Goal: Task Accomplishment & Management: Use online tool/utility

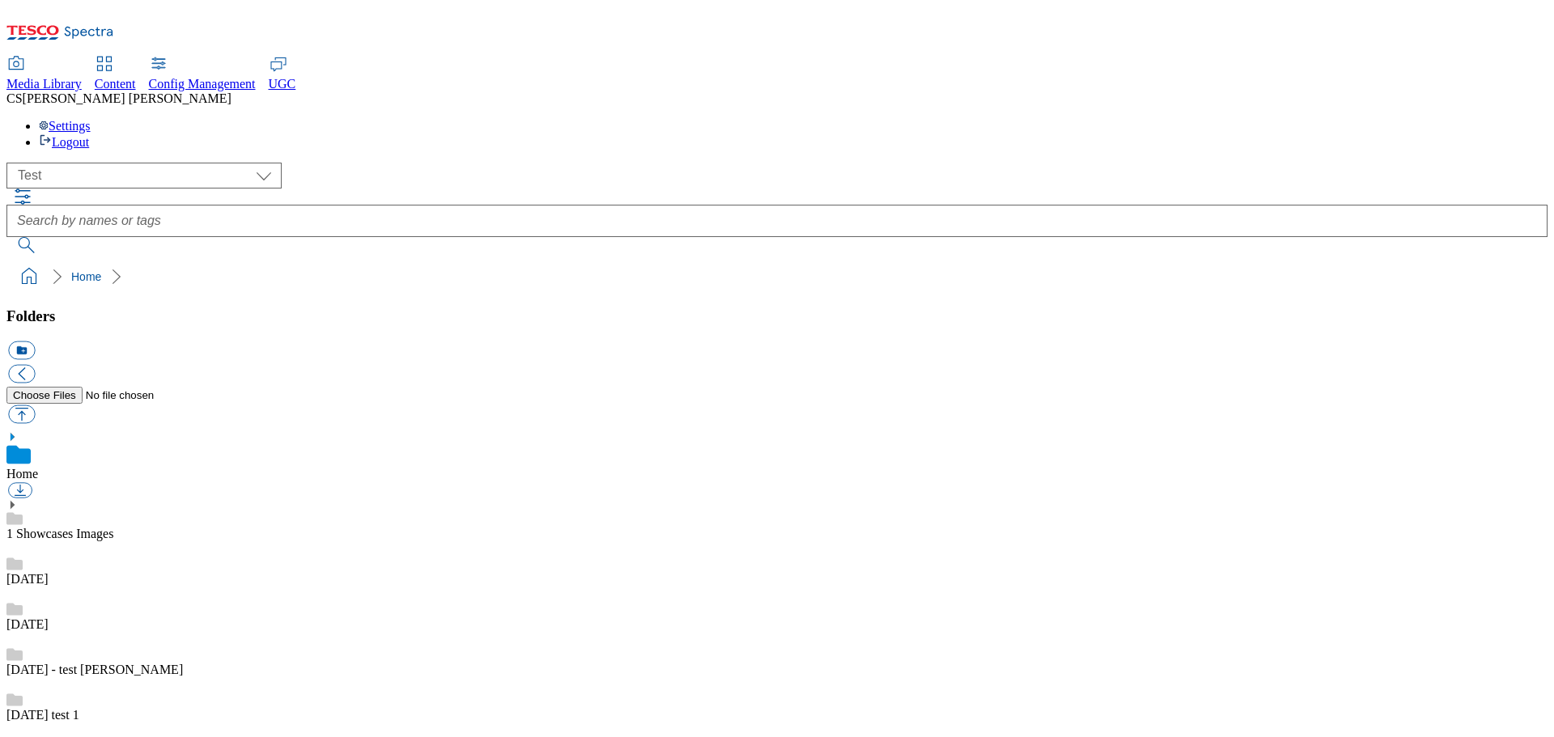
select select "flare-test"
click at [288, 54] on icon at bounding box center [278, 63] width 19 height 19
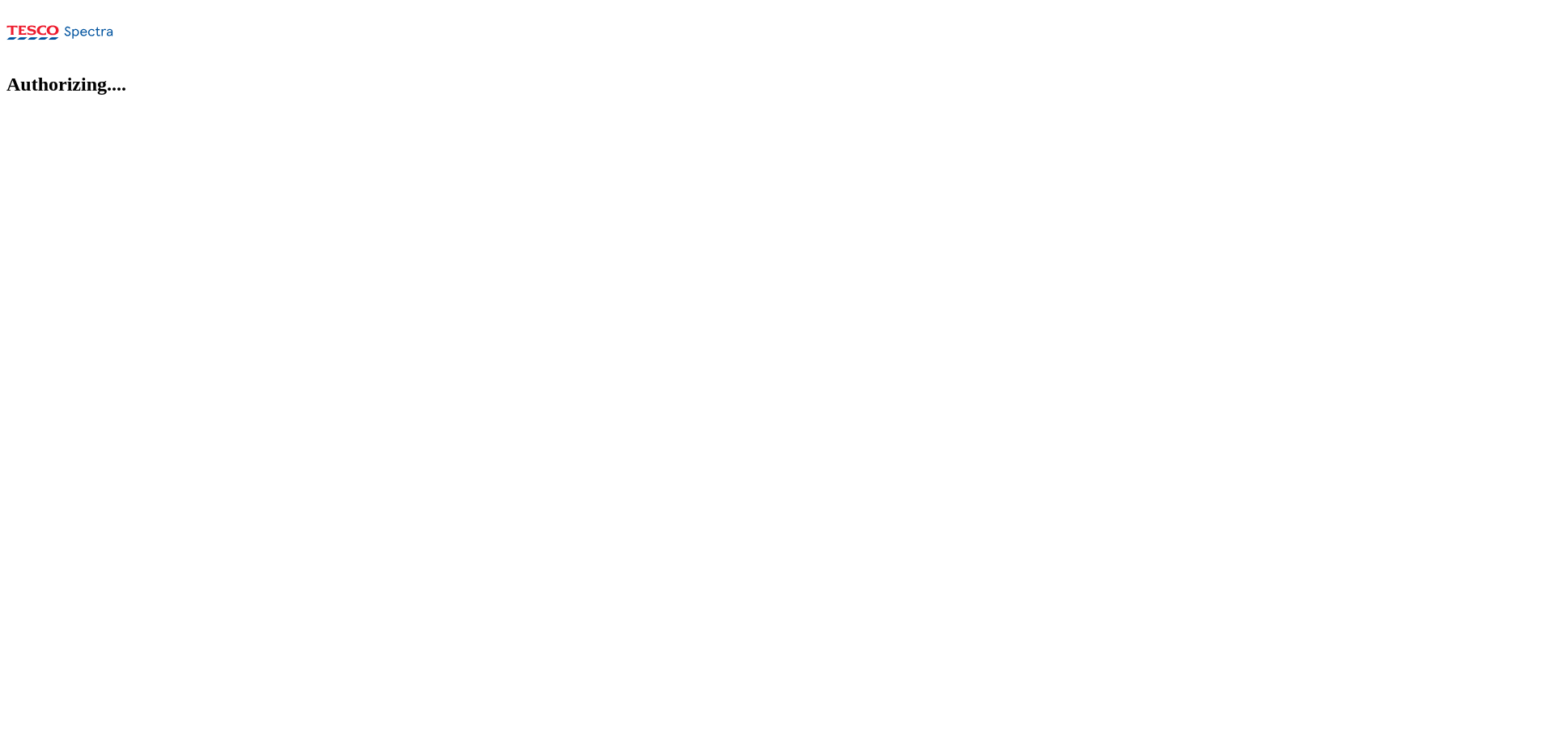
select select "All"
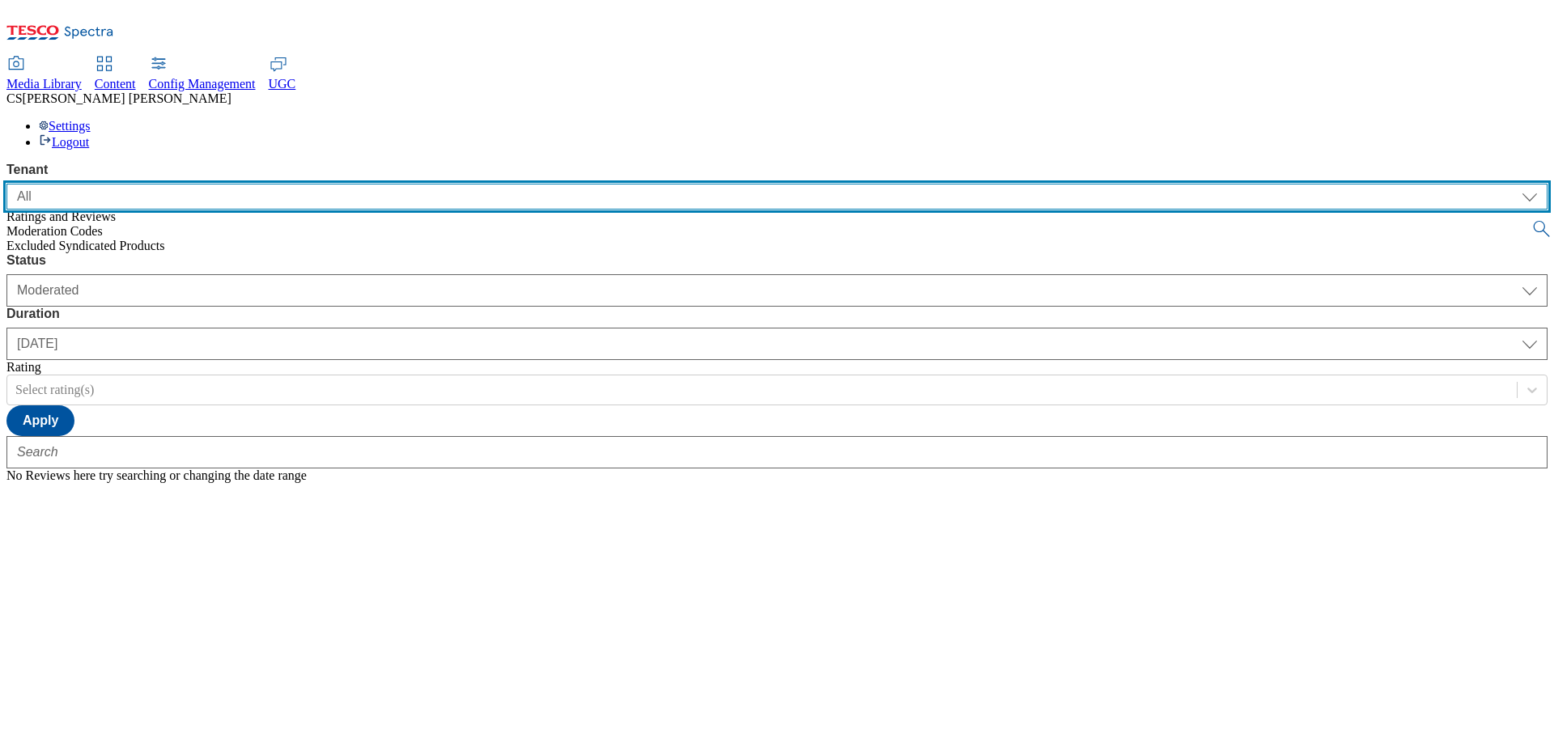
click at [191, 184] on select "ALL All CE CONFIG-CZ CONFIG-HU CONFIG-IE CONFIG-ROI CONFIG-SK CONFIG-TEST CONFI…" at bounding box center [776, 197] width 1541 height 26
select select "clubcard-boost-uk"
click at [6, 184] on select "ALL All CE CONFIG-CZ CONFIG-HU CONFIG-IE CONFIG-ROI CONFIG-SK CONFIG-TEST CONFI…" at bounding box center [776, 197] width 1541 height 26
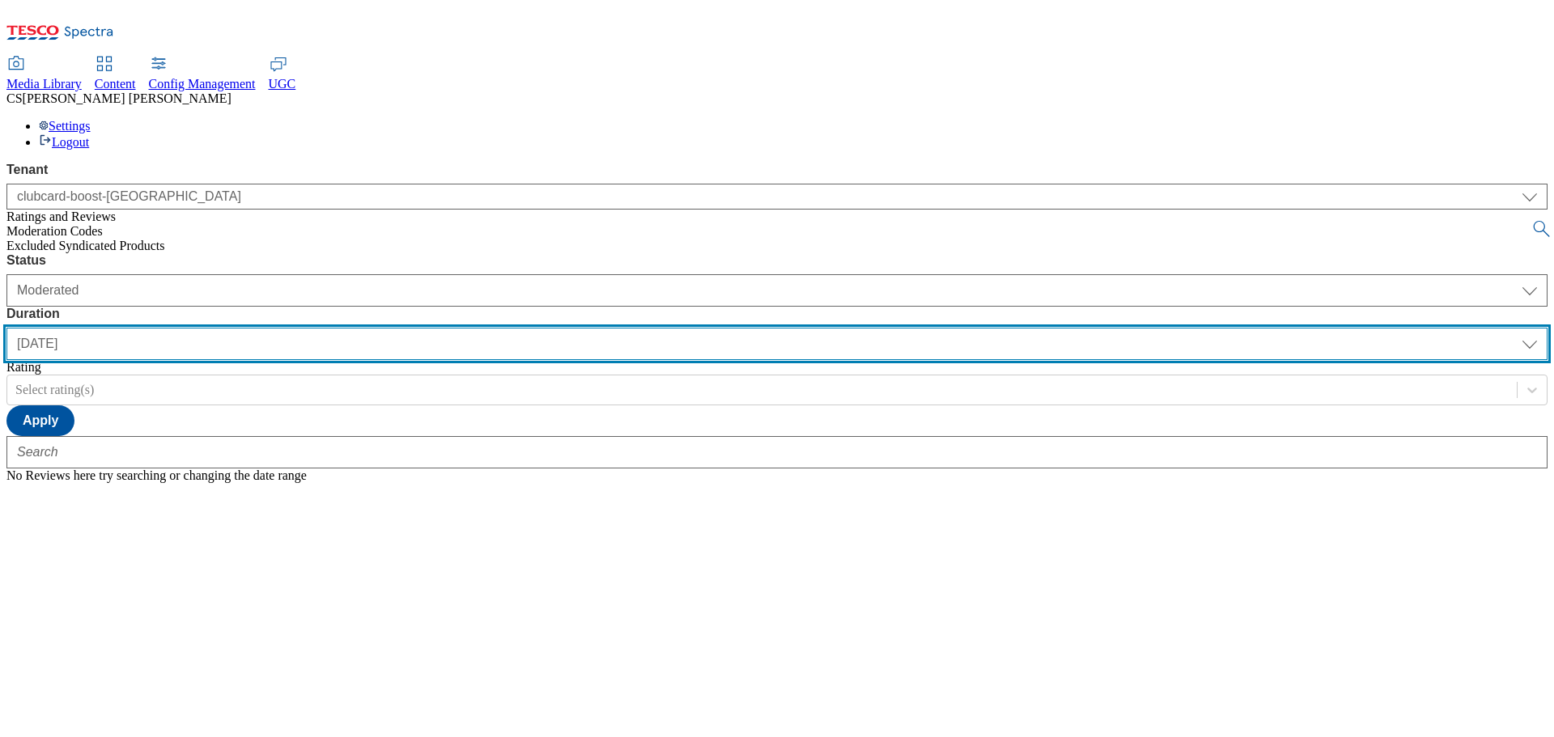
click at [447, 328] on select "yesterday last7days last30days All custom" at bounding box center [776, 344] width 1541 height 32
select select "last7days"
click at [382, 328] on select "yesterday last7days last30days All custom" at bounding box center [776, 344] width 1541 height 32
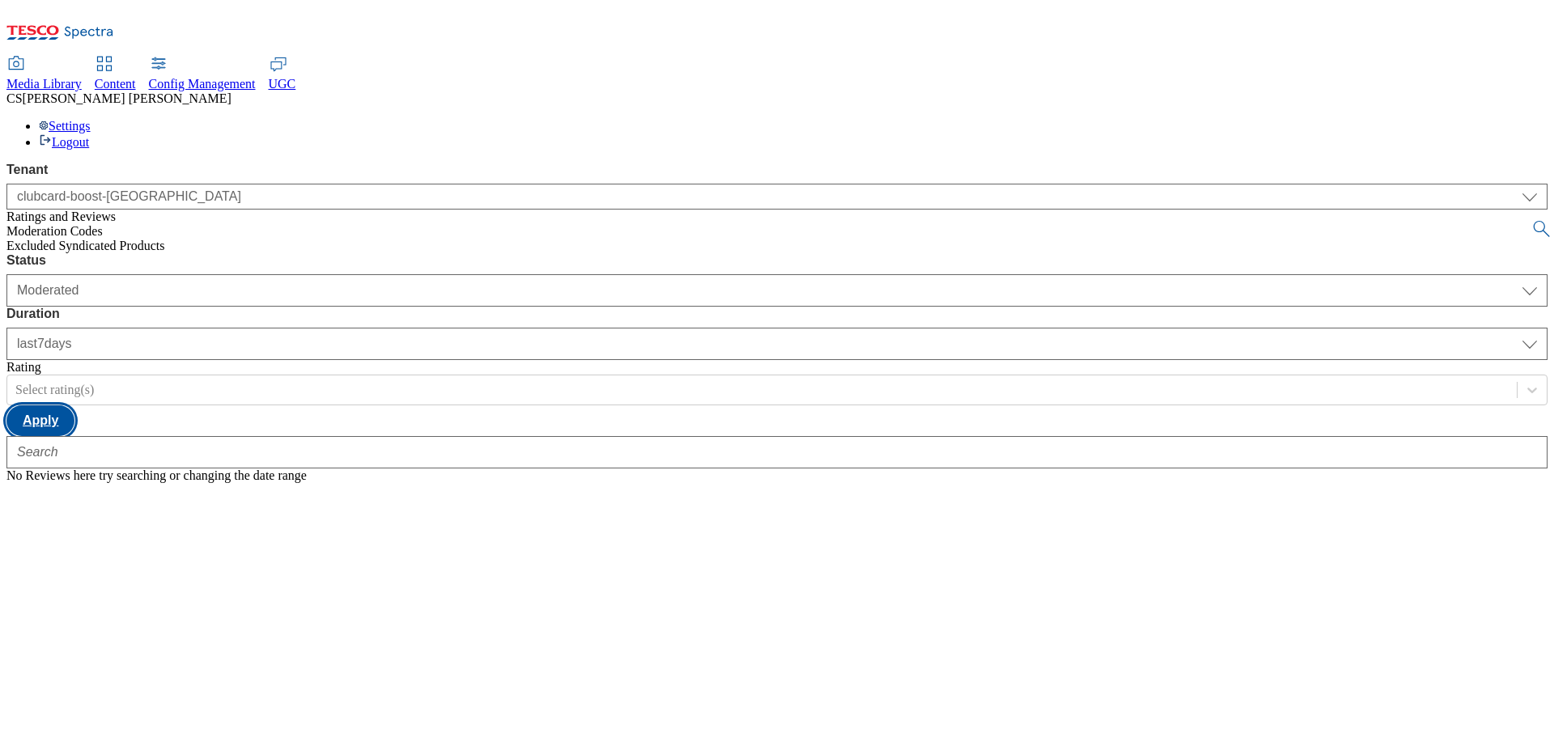
click at [74, 405] on button "Apply" at bounding box center [40, 420] width 68 height 31
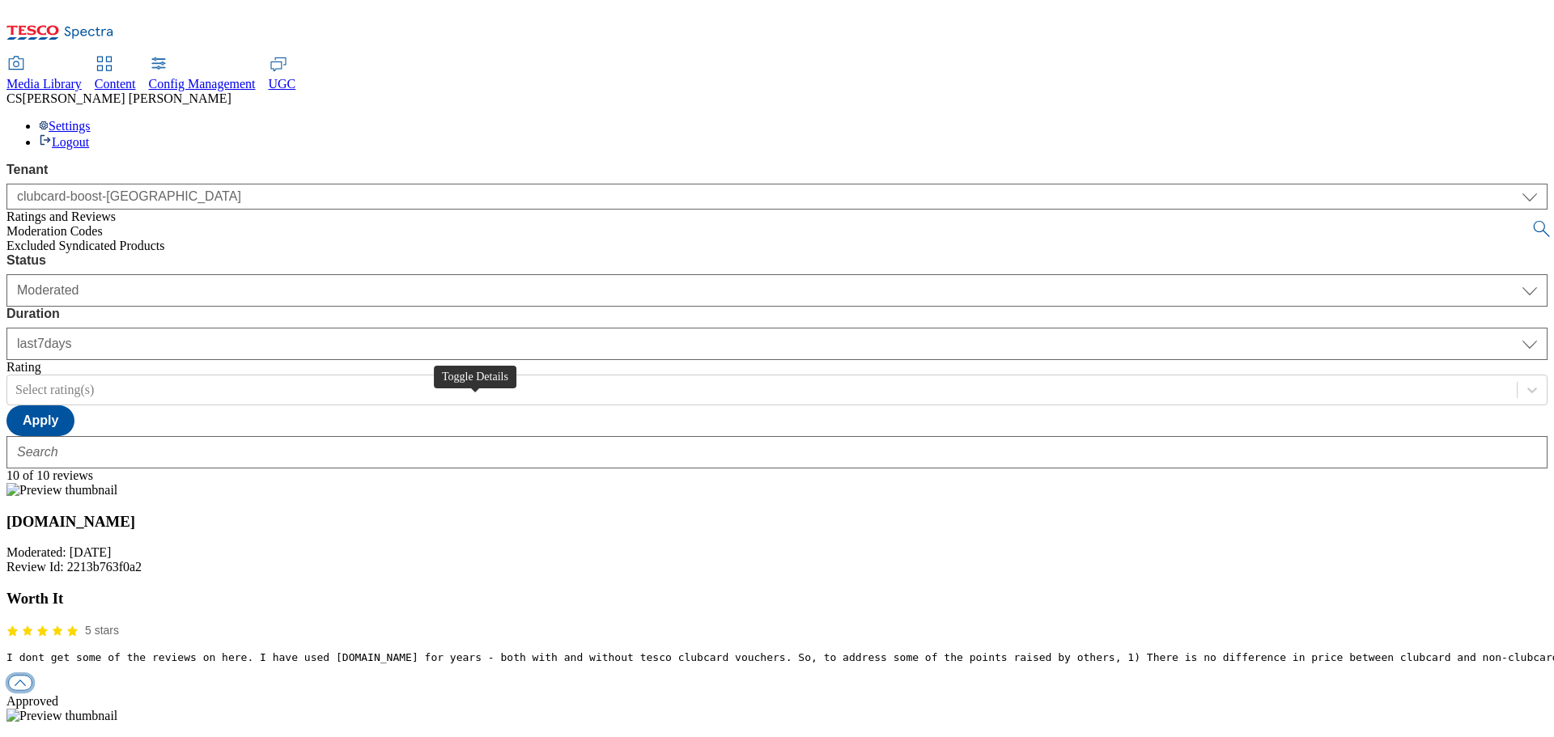
click at [32, 675] on button "button" at bounding box center [20, 682] width 24 height 15
click at [634, 709] on div "history" at bounding box center [776, 716] width 1541 height 15
click at [741, 723] on div "reply" at bounding box center [776, 730] width 1541 height 15
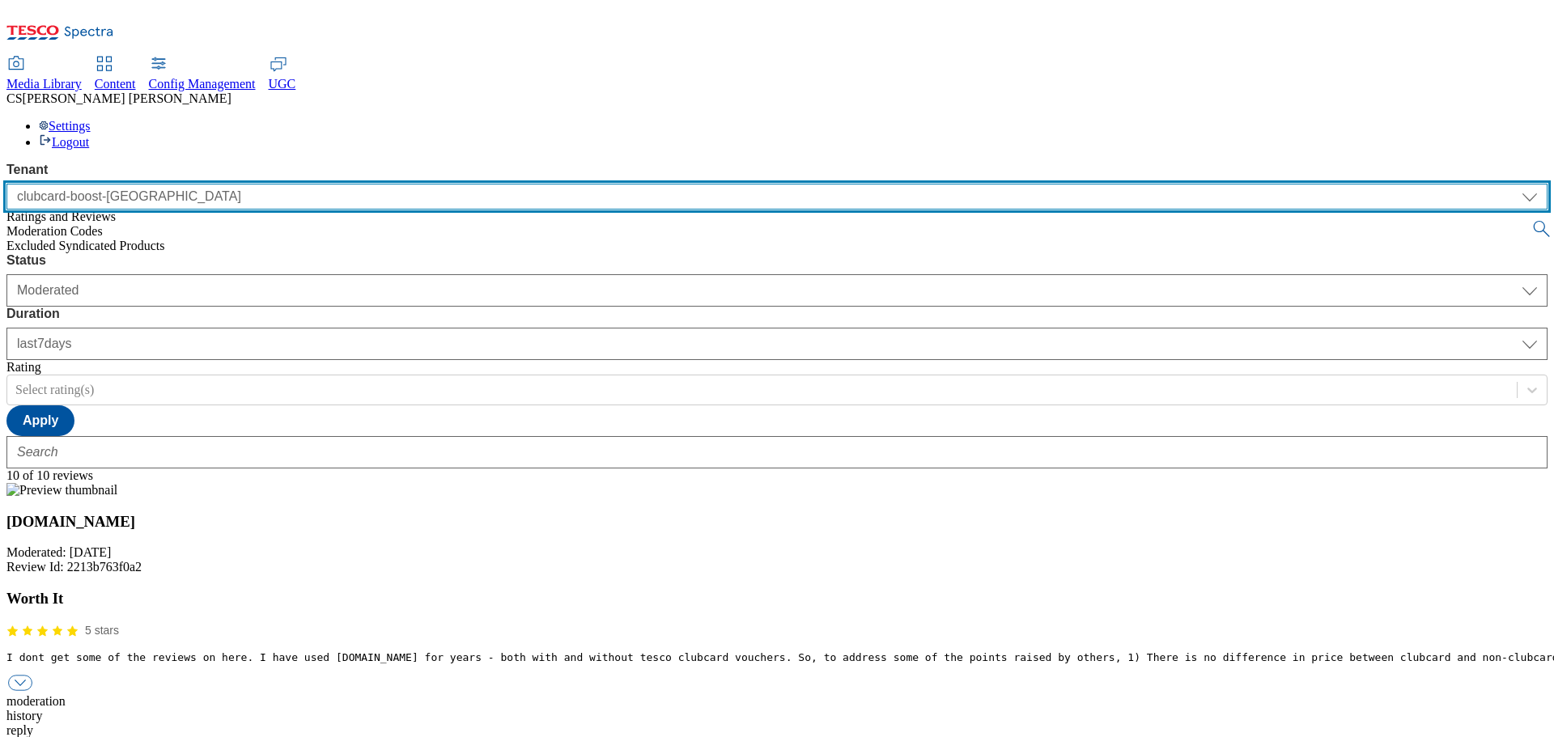
click at [184, 184] on select "ALL All CE CONFIG-CZ CONFIG-HU CONFIG-IE CONFIG-ROI CONFIG-SK CONFIG-TEST CONFI…" at bounding box center [776, 197] width 1541 height 26
select select "ghs-uk"
click at [6, 184] on select "ALL All CE CONFIG-CZ CONFIG-HU CONFIG-IE CONFIG-ROI CONFIG-SK CONFIG-TEST CONFI…" at bounding box center [776, 197] width 1541 height 26
select select "yesterday"
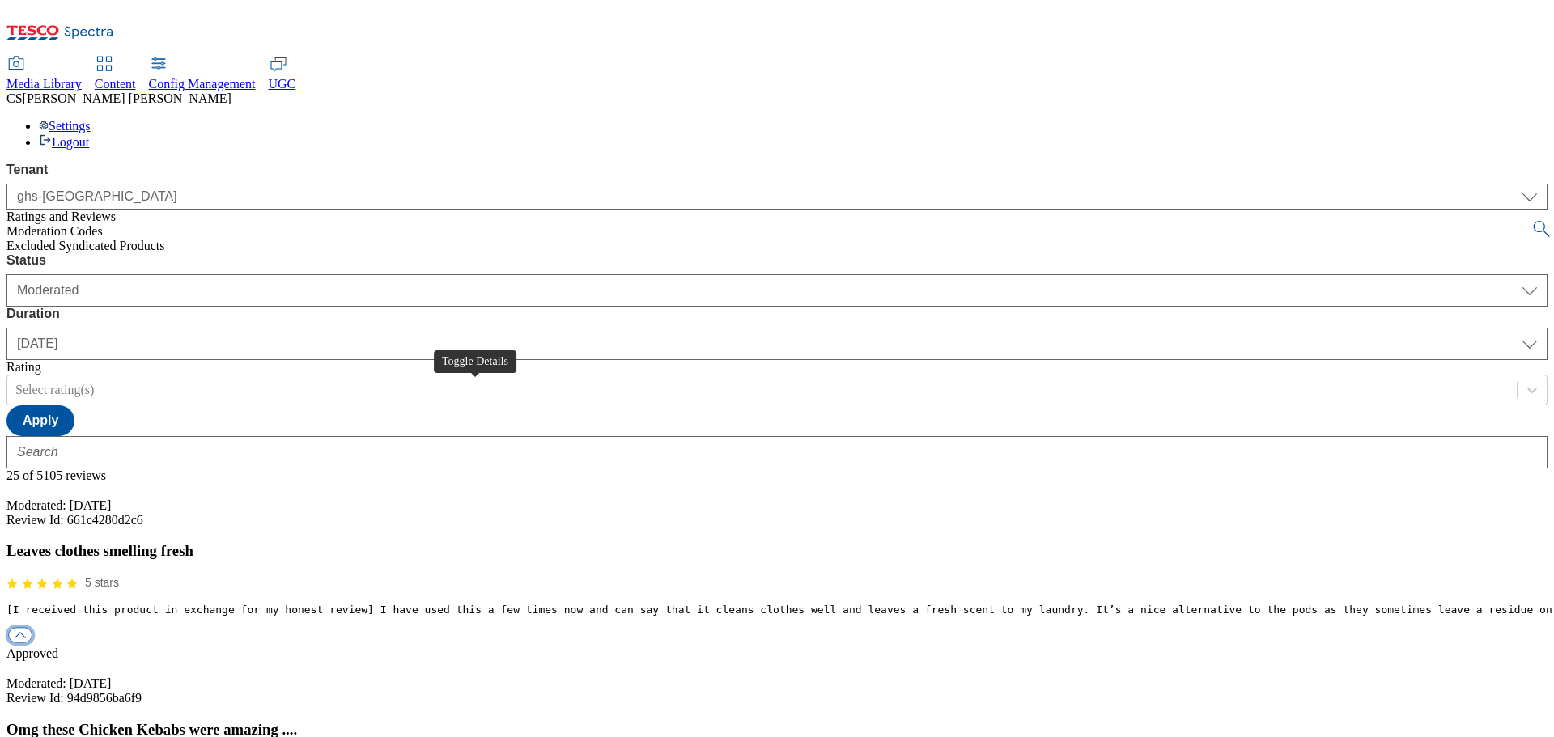
click at [32, 628] on button "button" at bounding box center [20, 635] width 24 height 15
click at [634, 661] on div "history" at bounding box center [776, 668] width 1541 height 15
click at [559, 646] on div "moderation" at bounding box center [776, 653] width 1541 height 15
